Goal: Find specific page/section: Find specific page/section

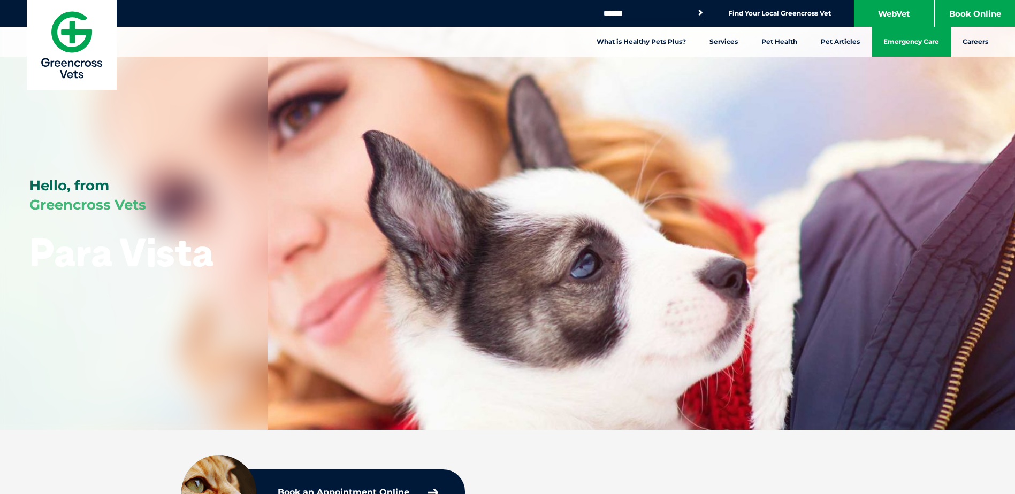
click at [913, 39] on link "Emergency Care" at bounding box center [911, 42] width 79 height 30
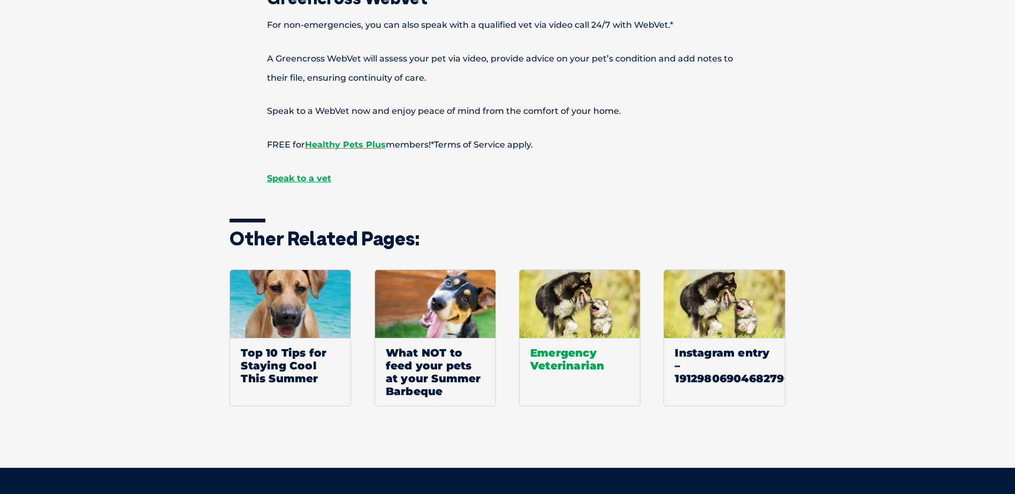
scroll to position [1445, 0]
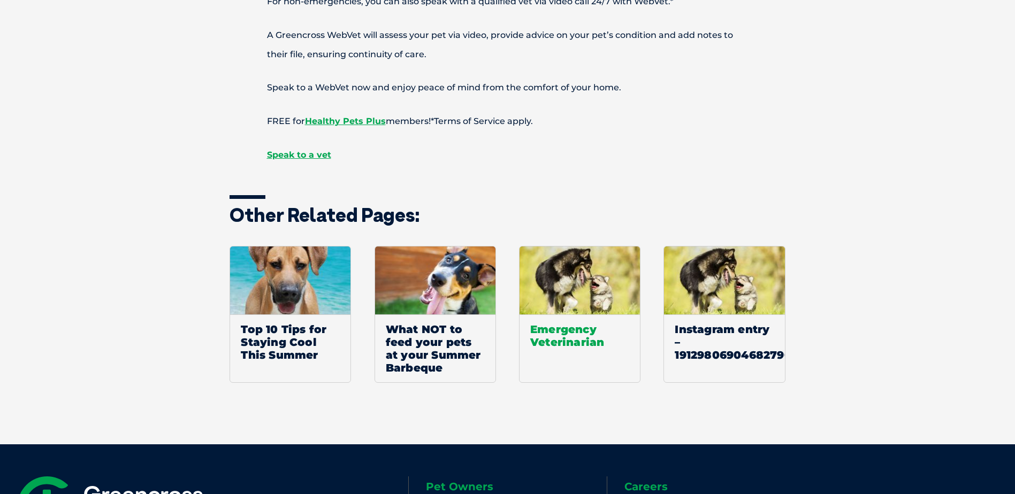
click at [597, 318] on span "Emergency Veterinarian" at bounding box center [580, 336] width 120 height 42
